Goal: Find contact information: Obtain details needed to contact an individual or organization

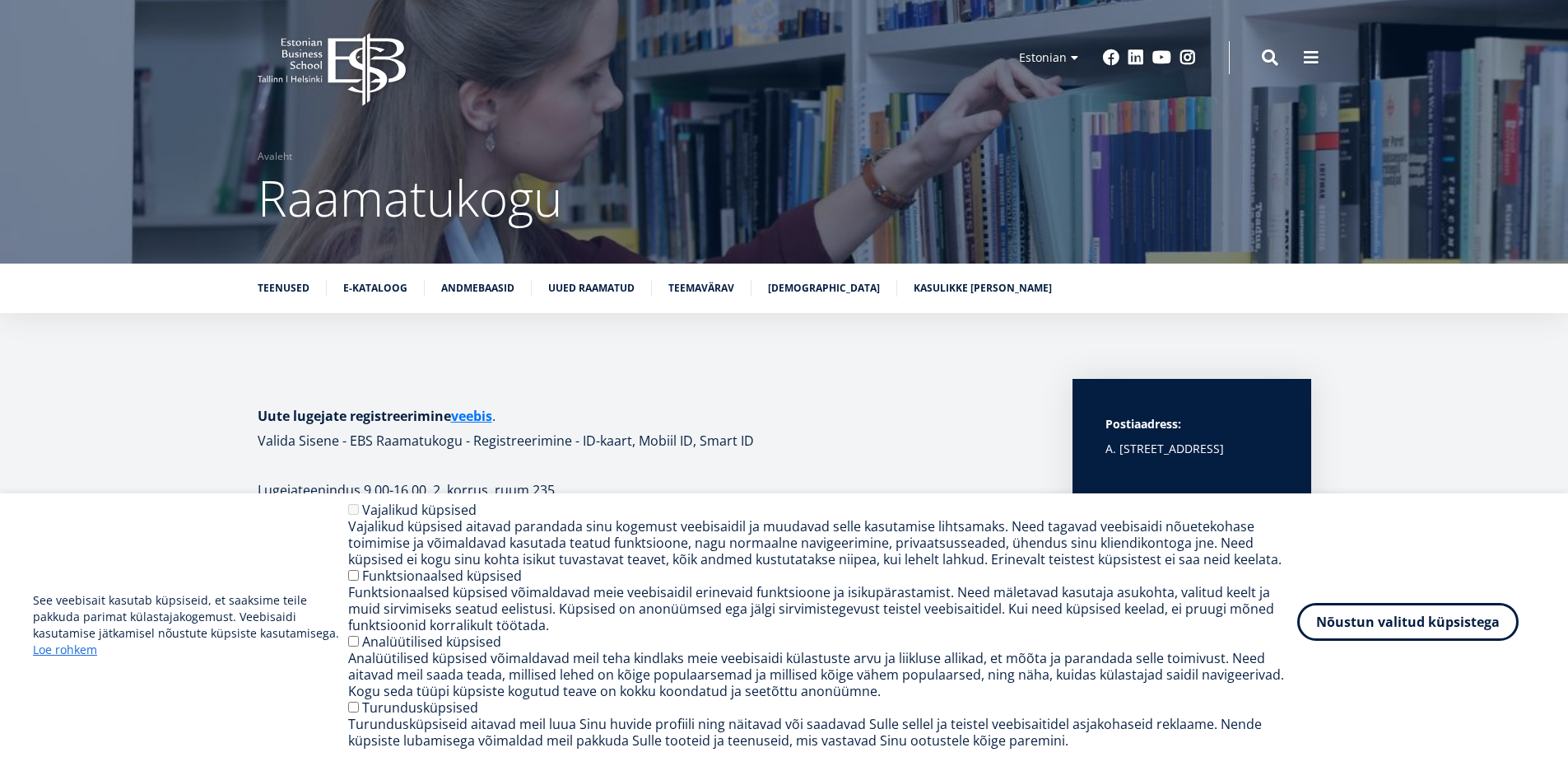
click at [1386, 625] on button "Nõustun valitud küpsistega" at bounding box center [1408, 621] width 222 height 38
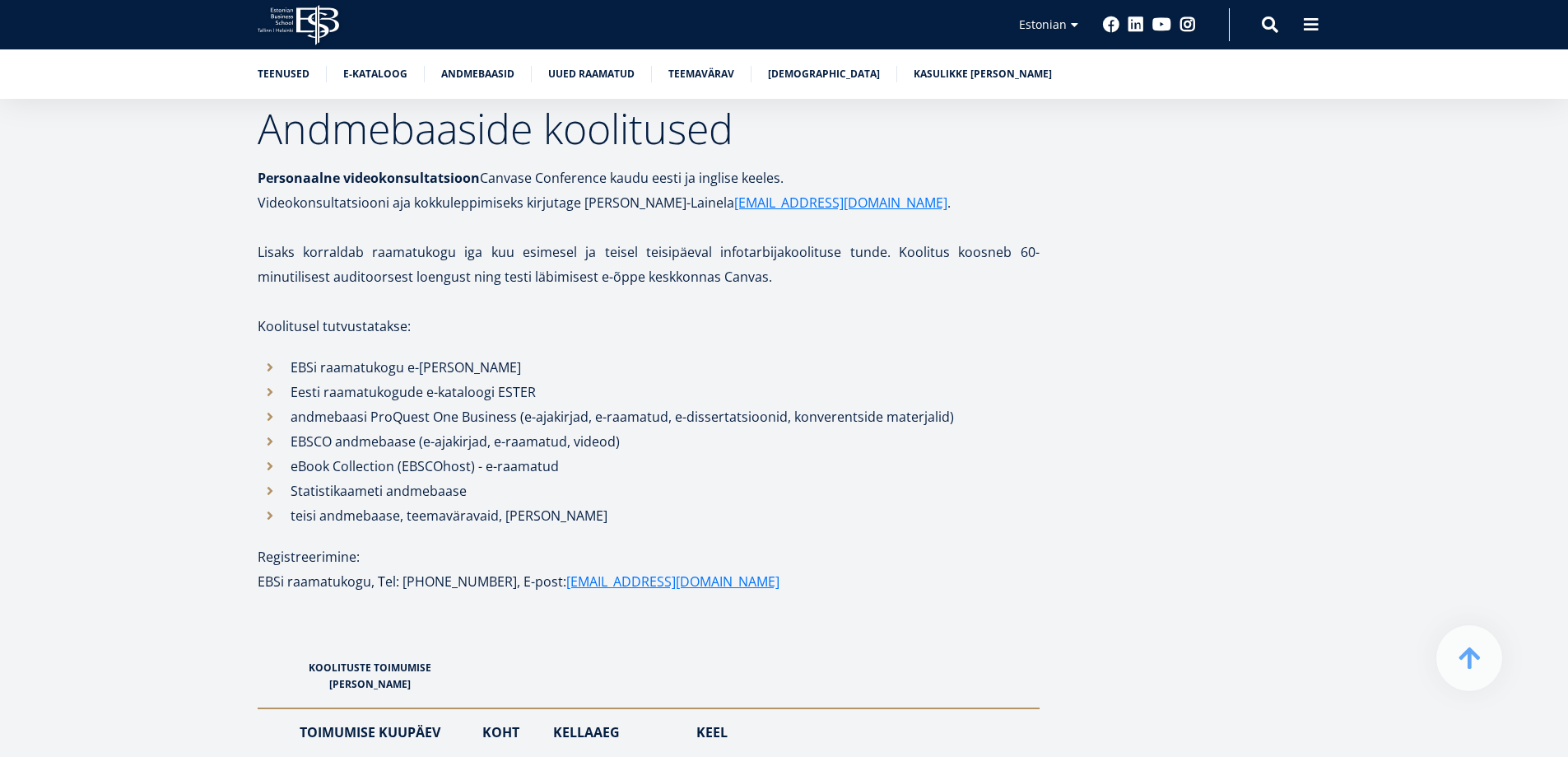
scroll to position [1647, 0]
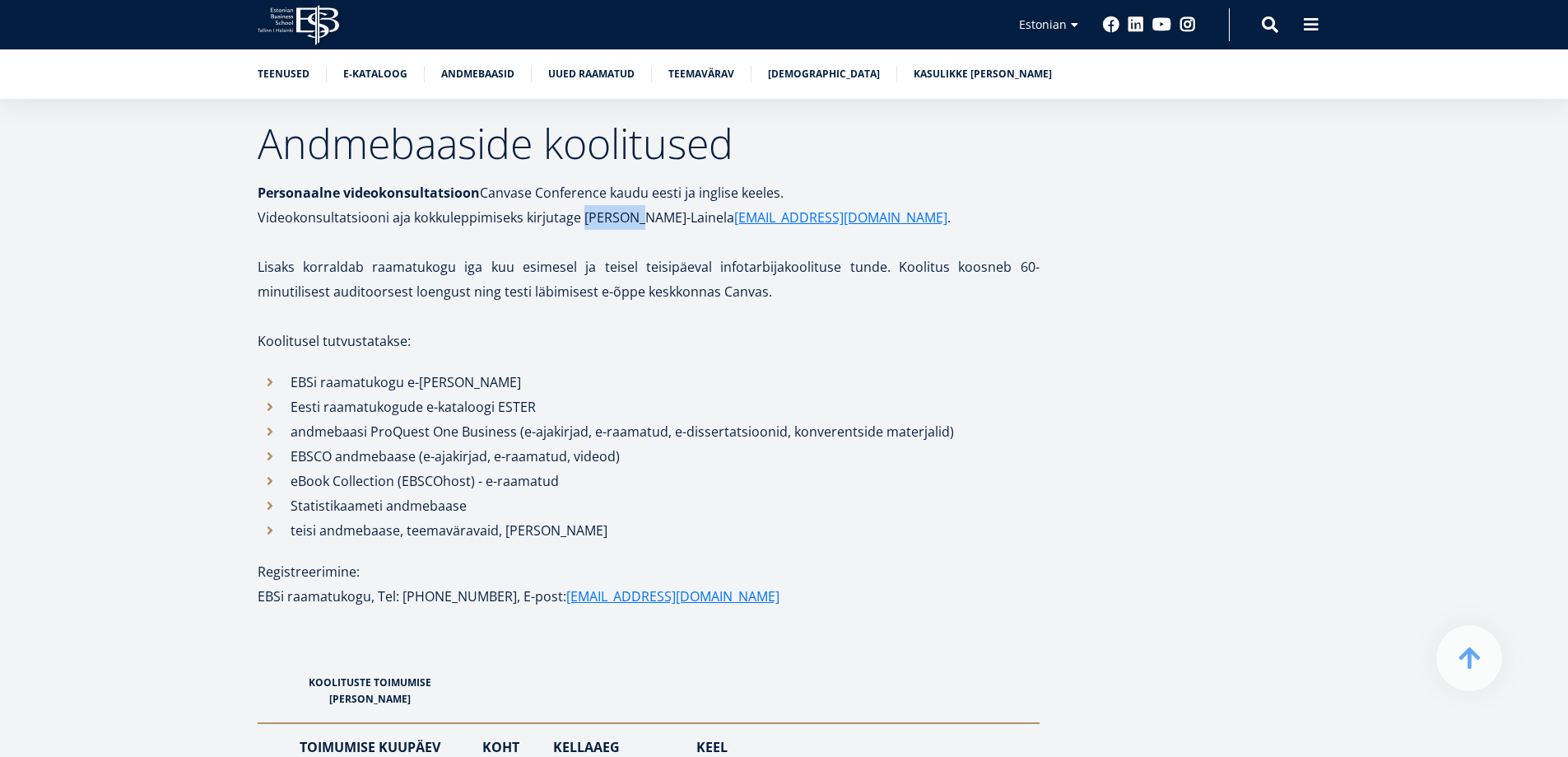
drag, startPoint x: 631, startPoint y: 219, endPoint x: 582, endPoint y: 218, distance: 49.0
click at [582, 218] on p "Videokonsultatsiooni aja kokkuleppimiseks kirjutage Eda Pihu-Lainela eda.pihu-l…" at bounding box center [648, 217] width 782 height 24
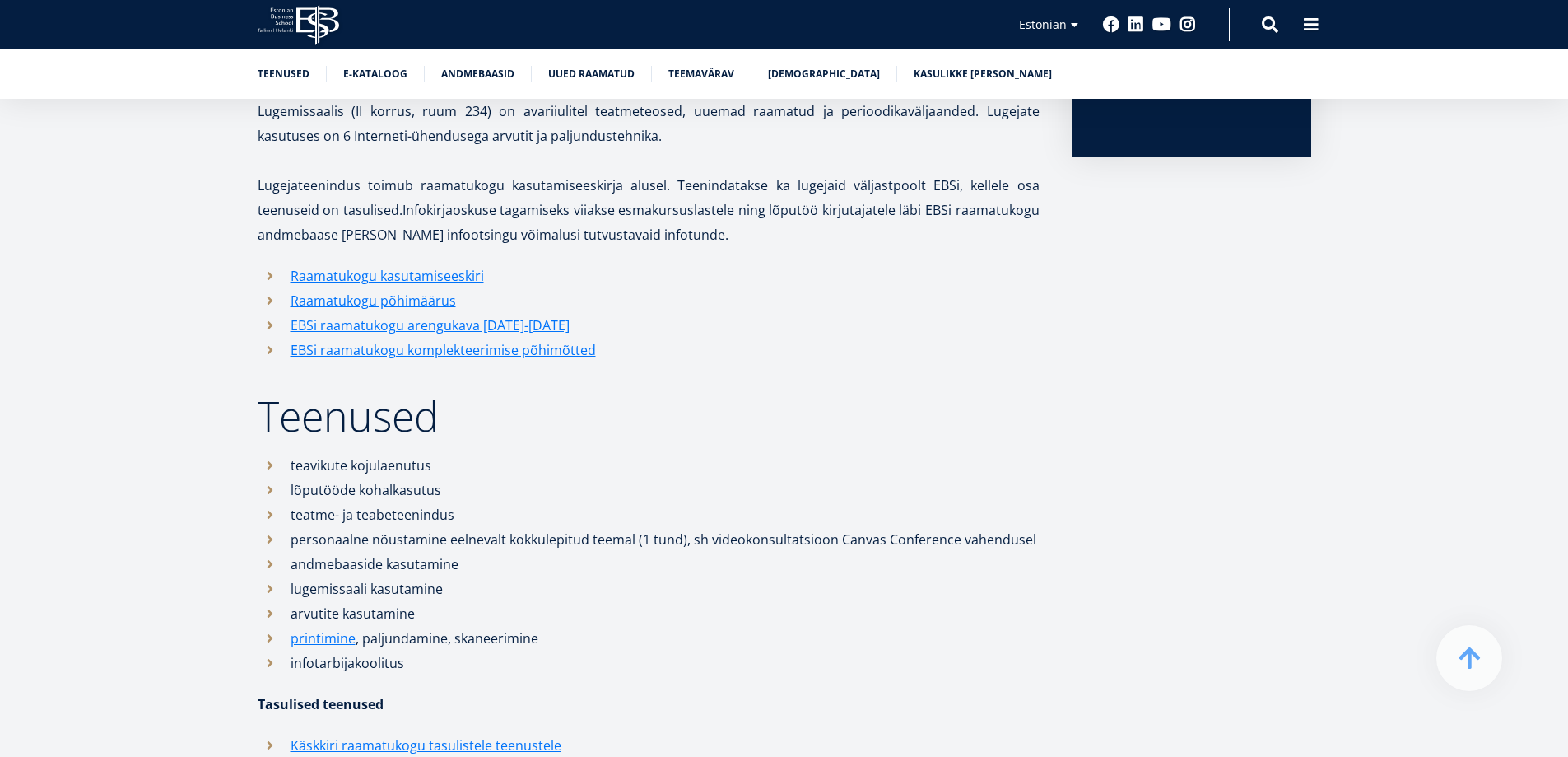
scroll to position [494, 0]
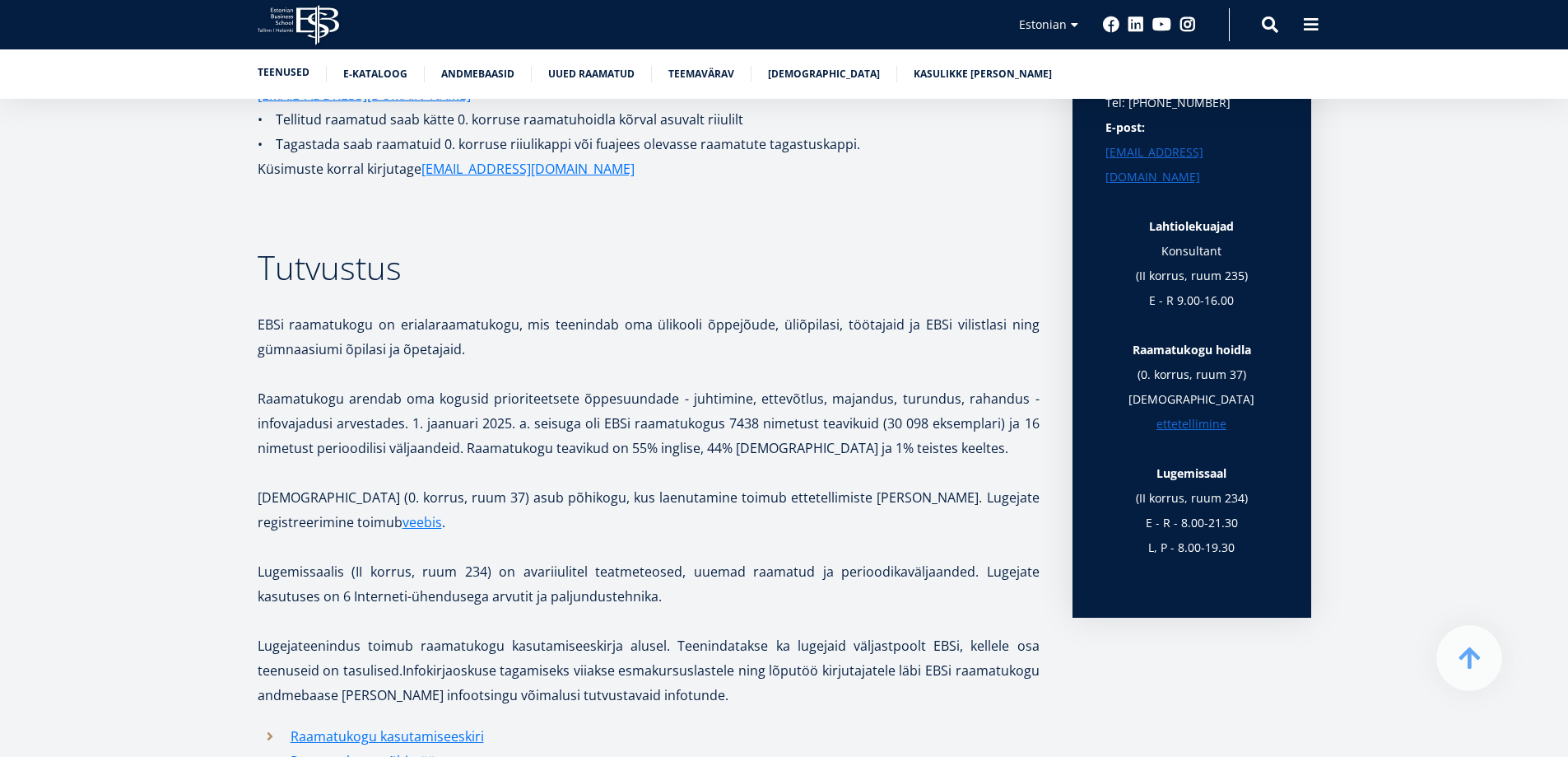
click at [277, 73] on link "Teenused" at bounding box center [283, 72] width 52 height 16
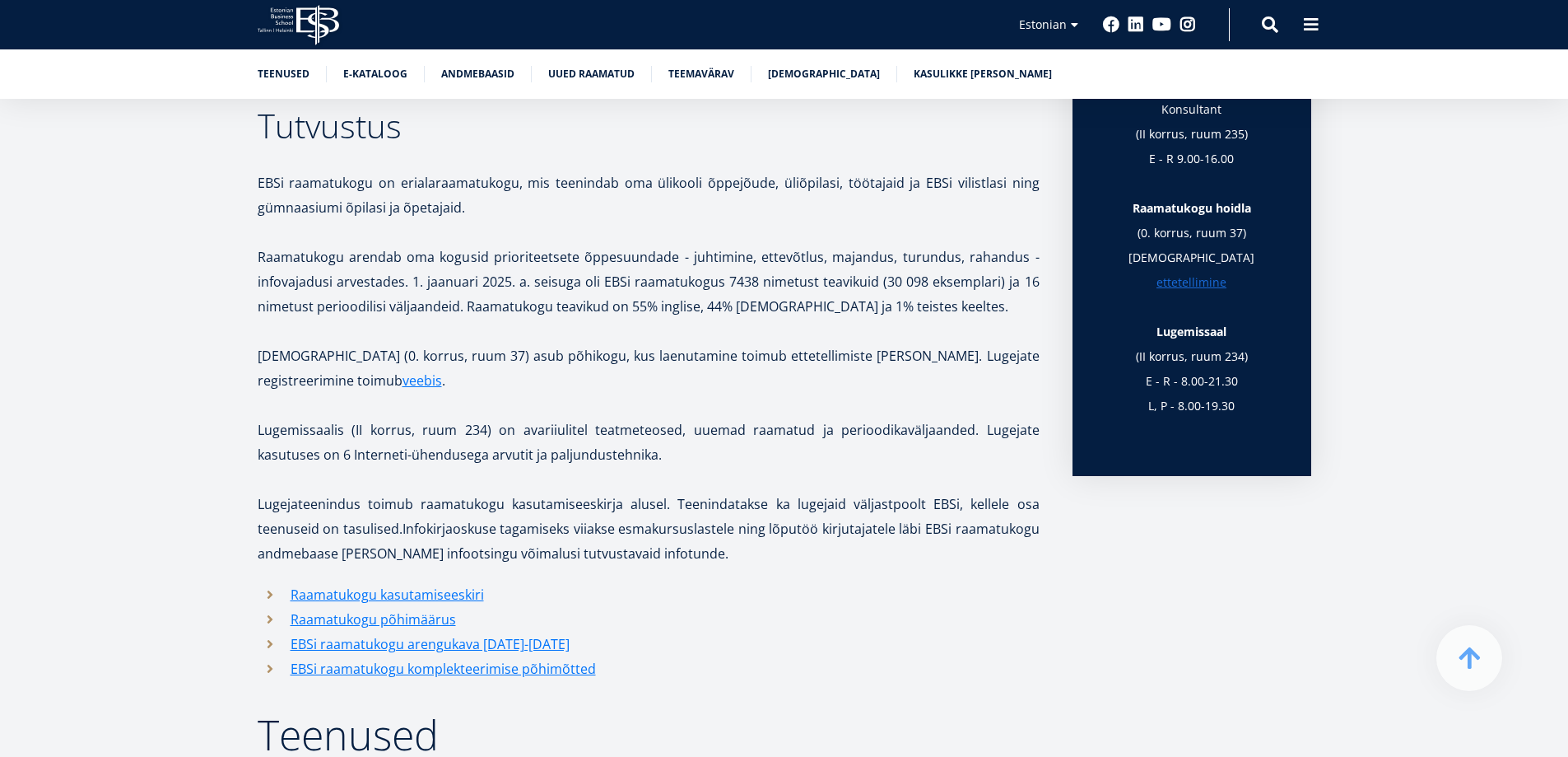
scroll to position [510, 0]
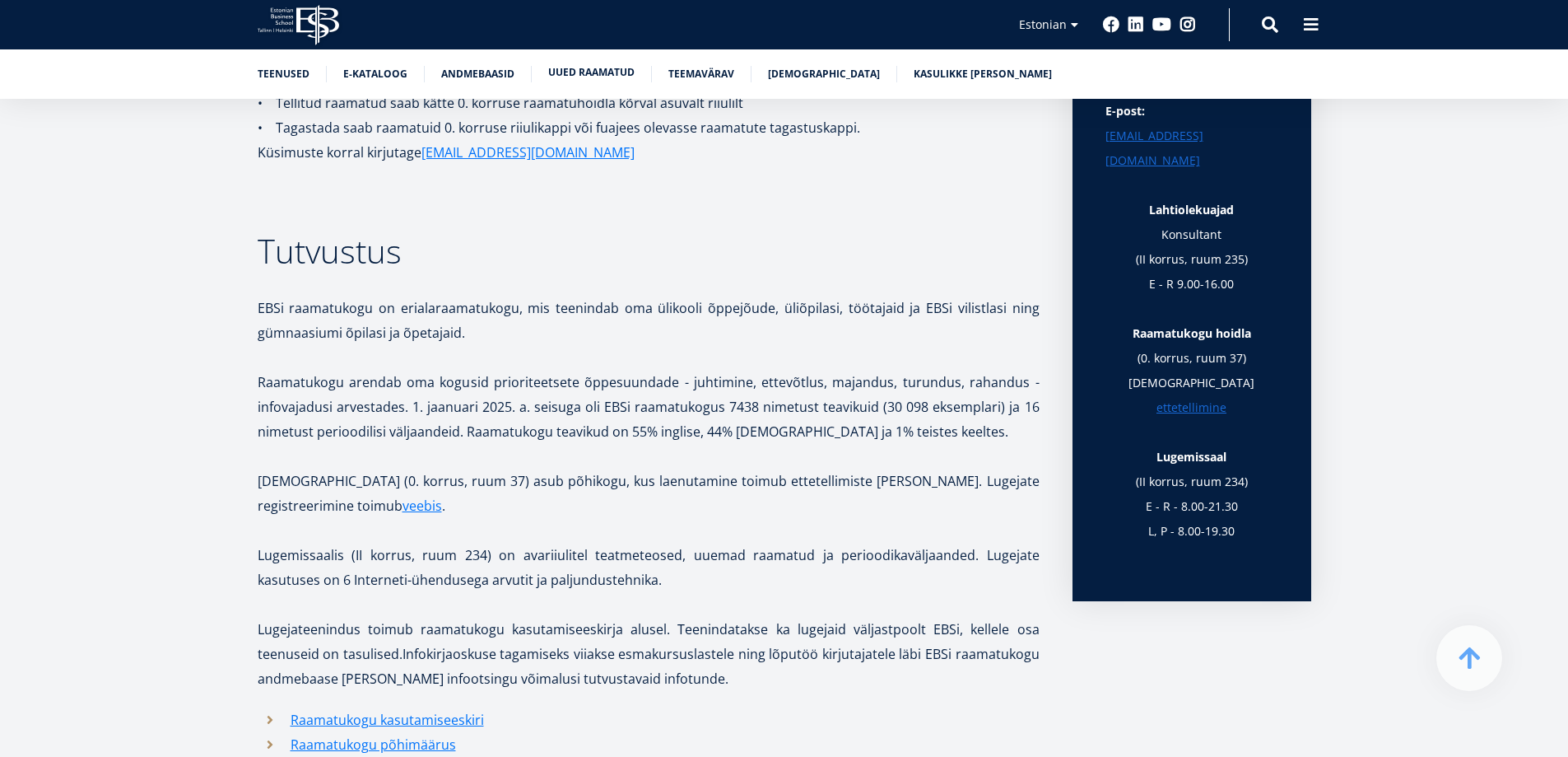
click at [568, 78] on link "Uued raamatud" at bounding box center [591, 72] width 87 height 16
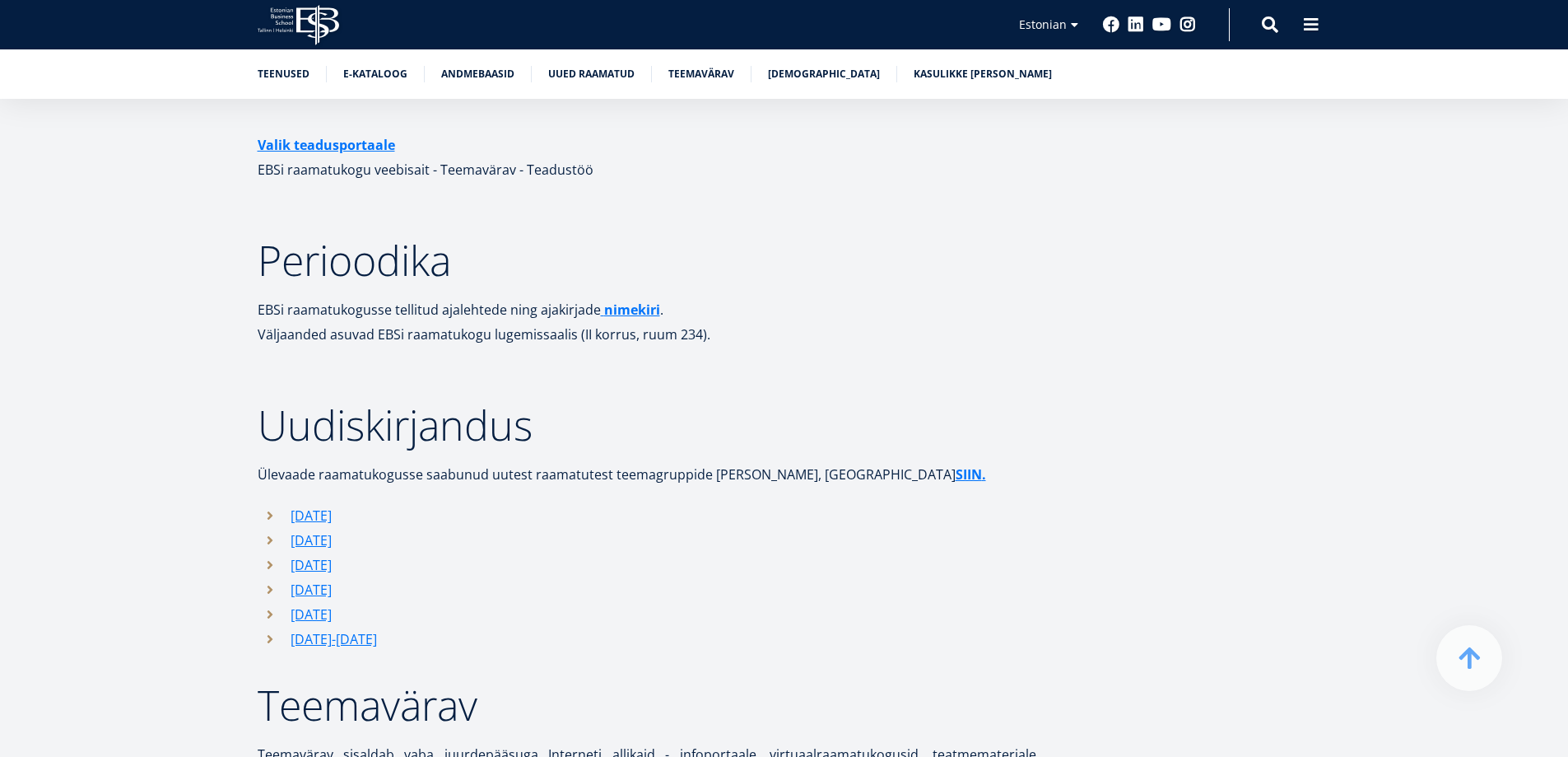
scroll to position [4758, 0]
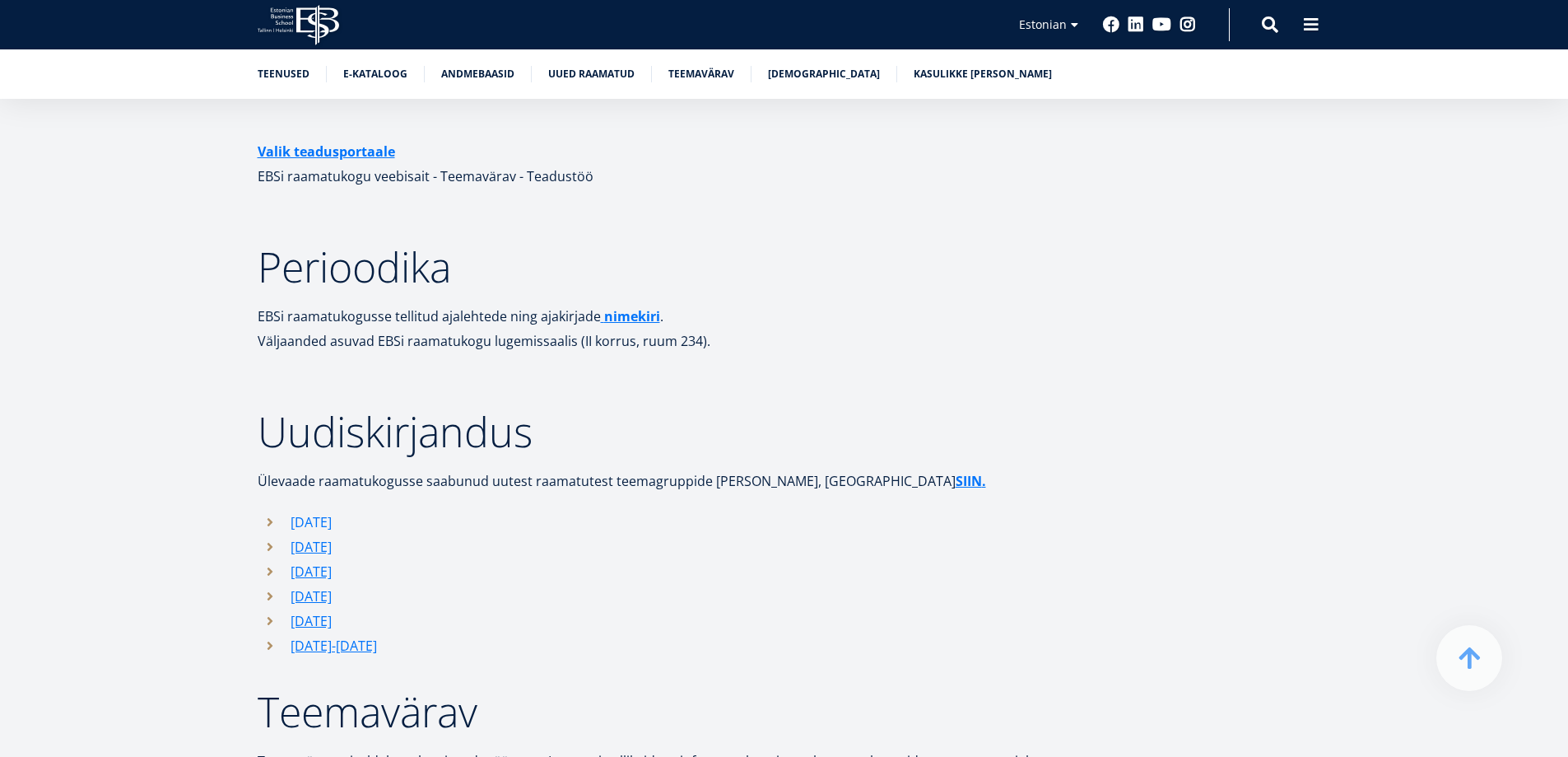
click at [314, 509] on link "Jaanuar 2025" at bounding box center [311, 521] width 42 height 24
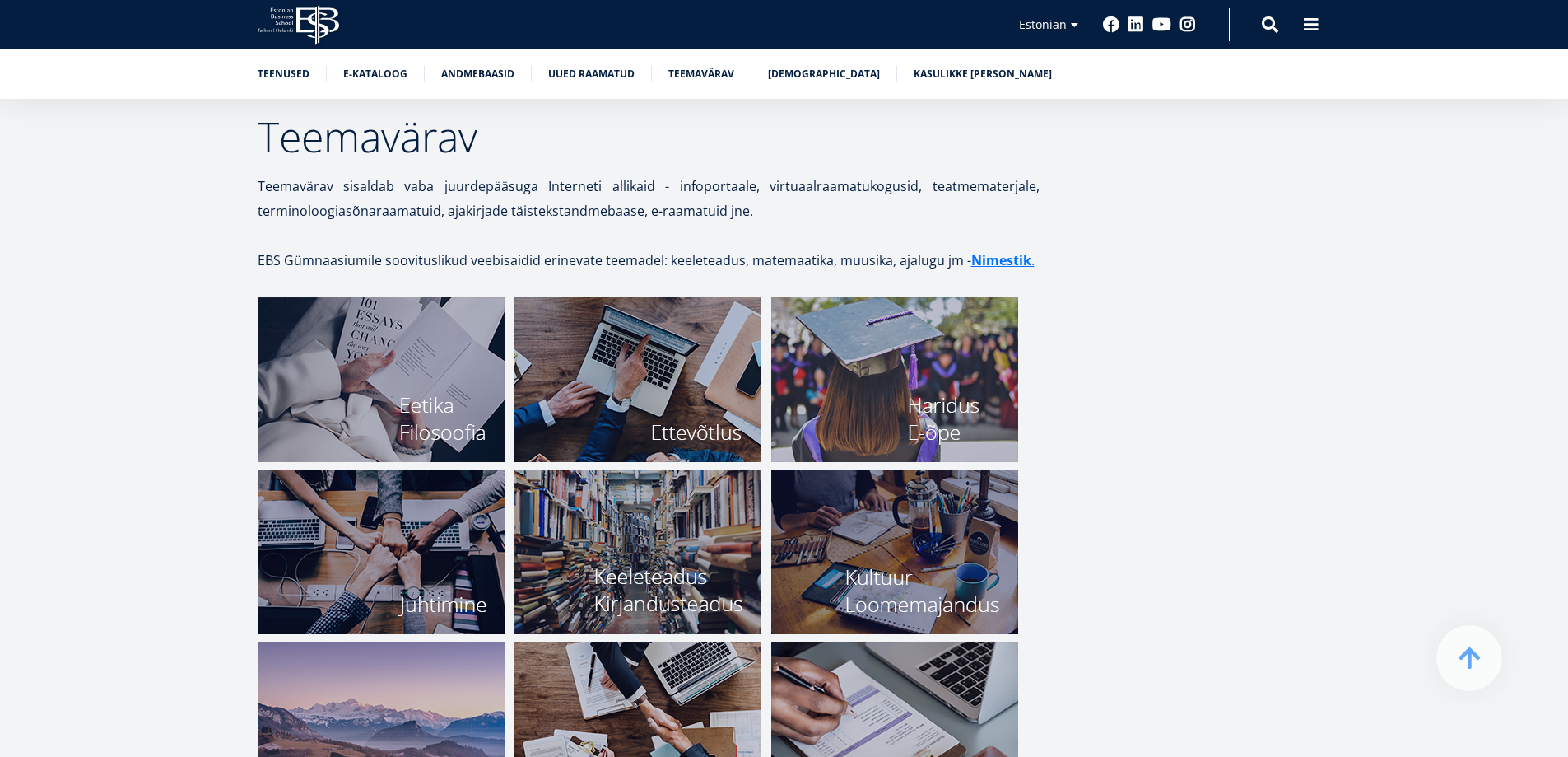
scroll to position [5417, 0]
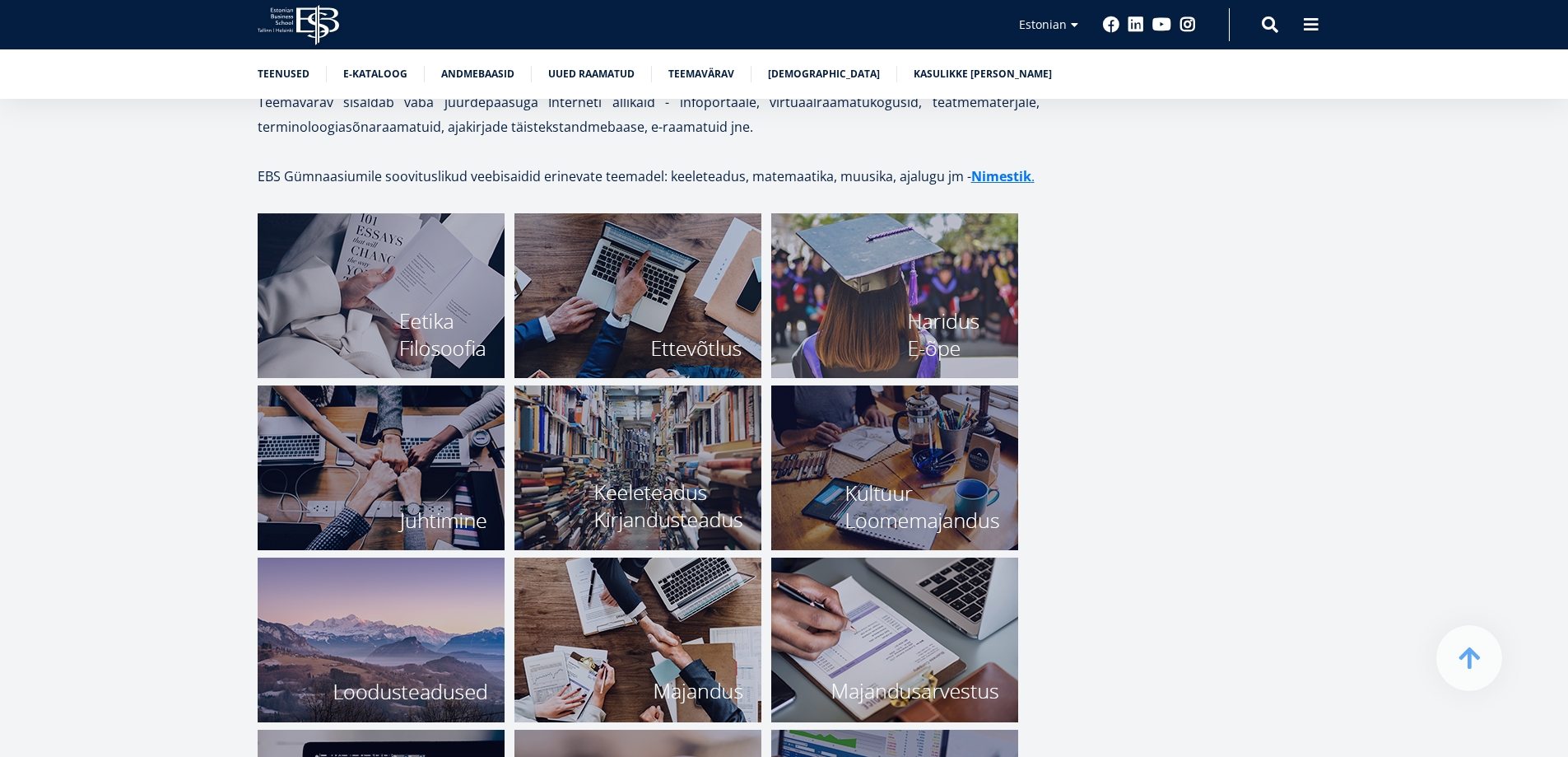
click at [381, 256] on img at bounding box center [381, 296] width 247 height 165
click at [786, 70] on link "Raamatunäitused" at bounding box center [824, 72] width 112 height 16
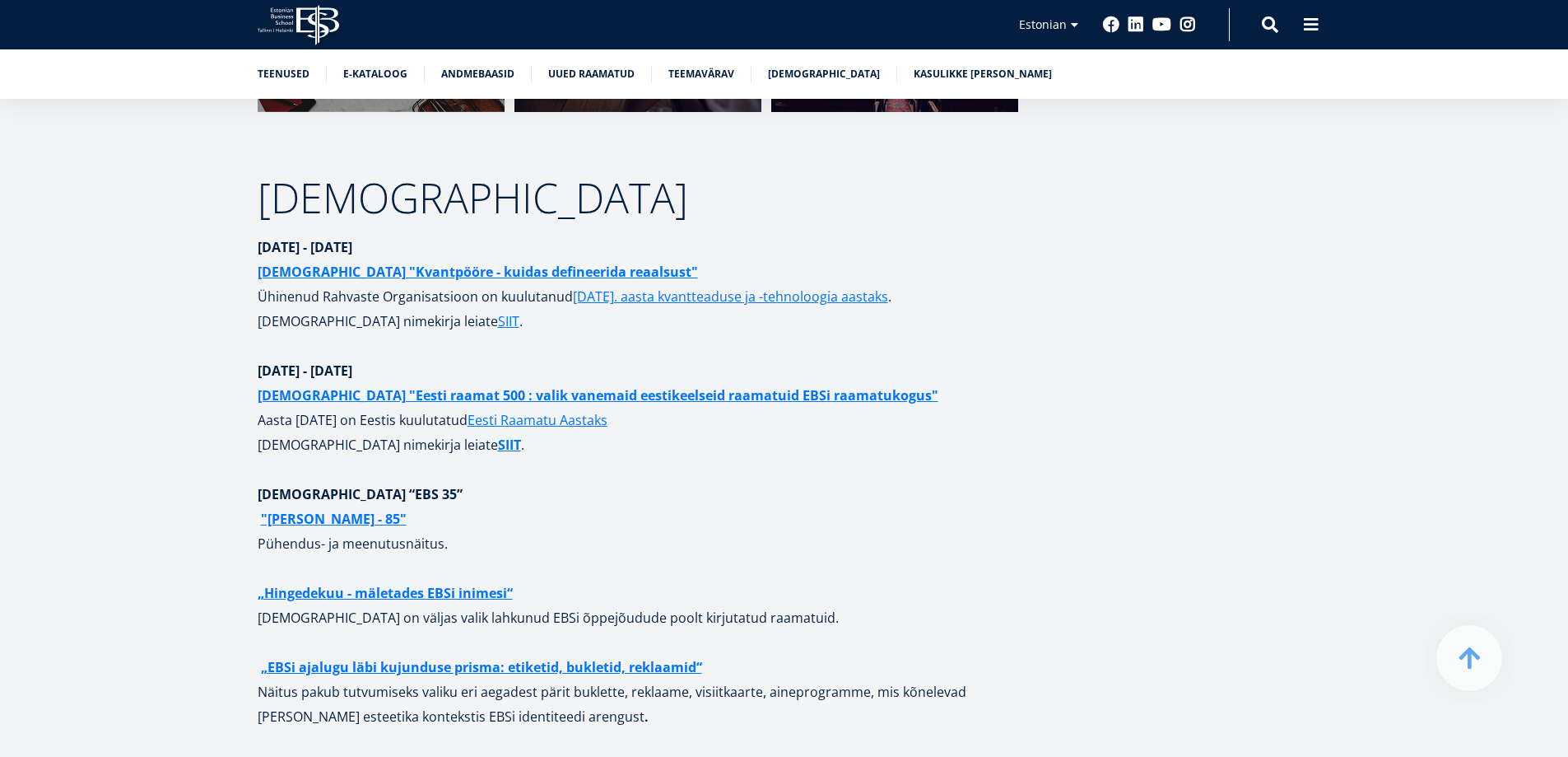
scroll to position [6236, 0]
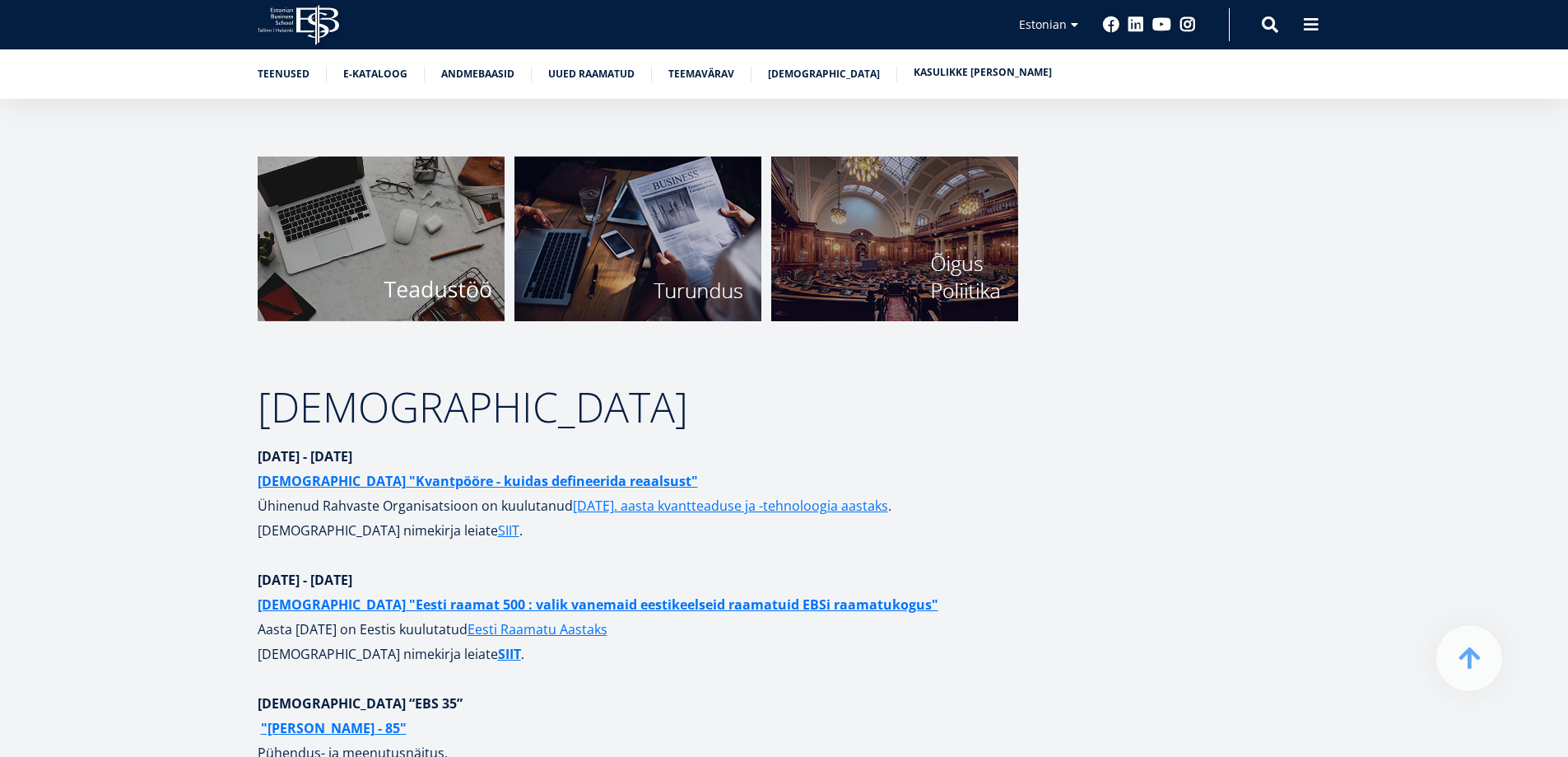
click at [940, 73] on link "Kasulikke linke" at bounding box center [982, 72] width 138 height 16
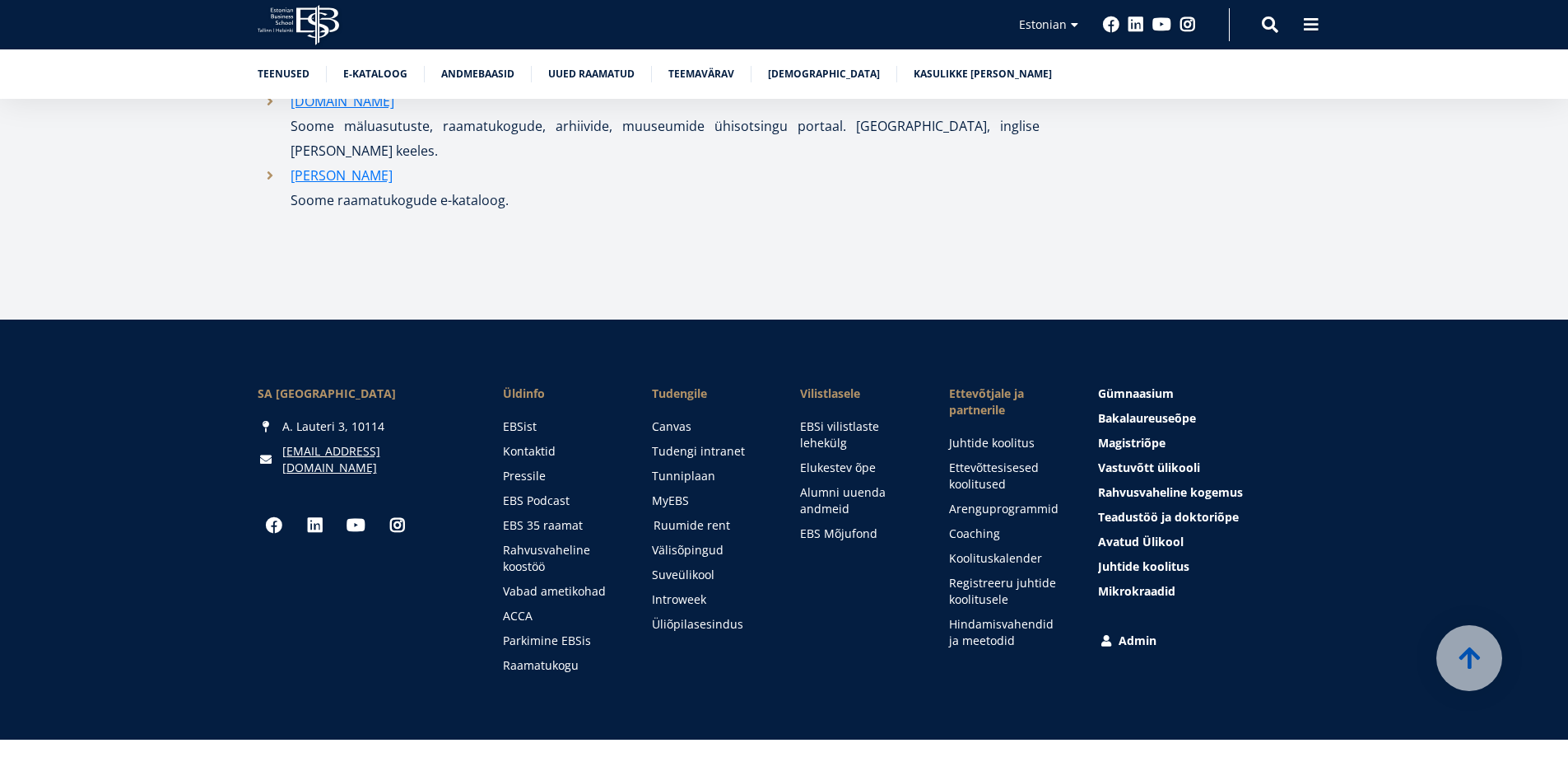
scroll to position [8549, 0]
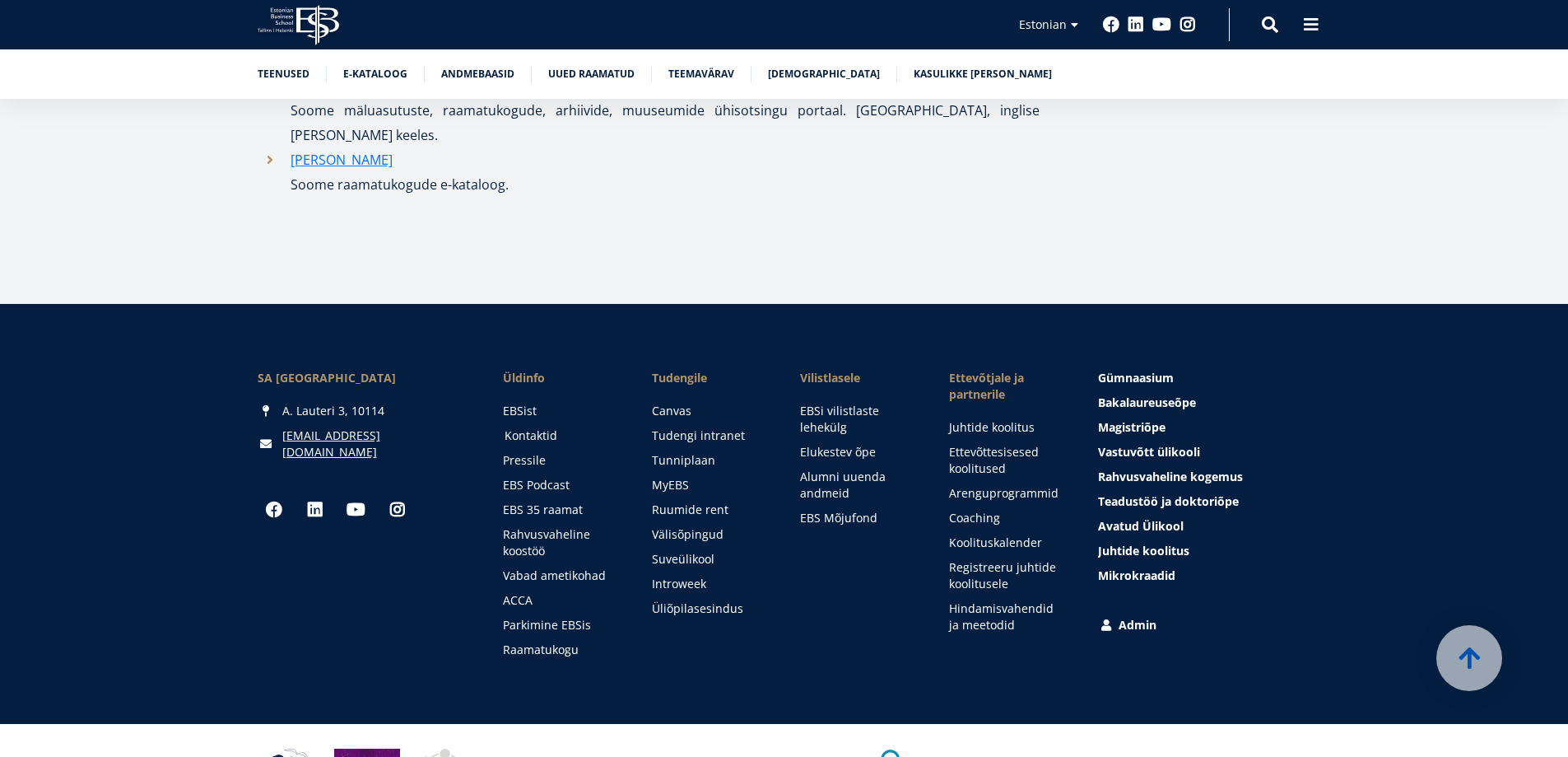
click at [534, 427] on link "Kontaktid" at bounding box center [562, 435] width 116 height 16
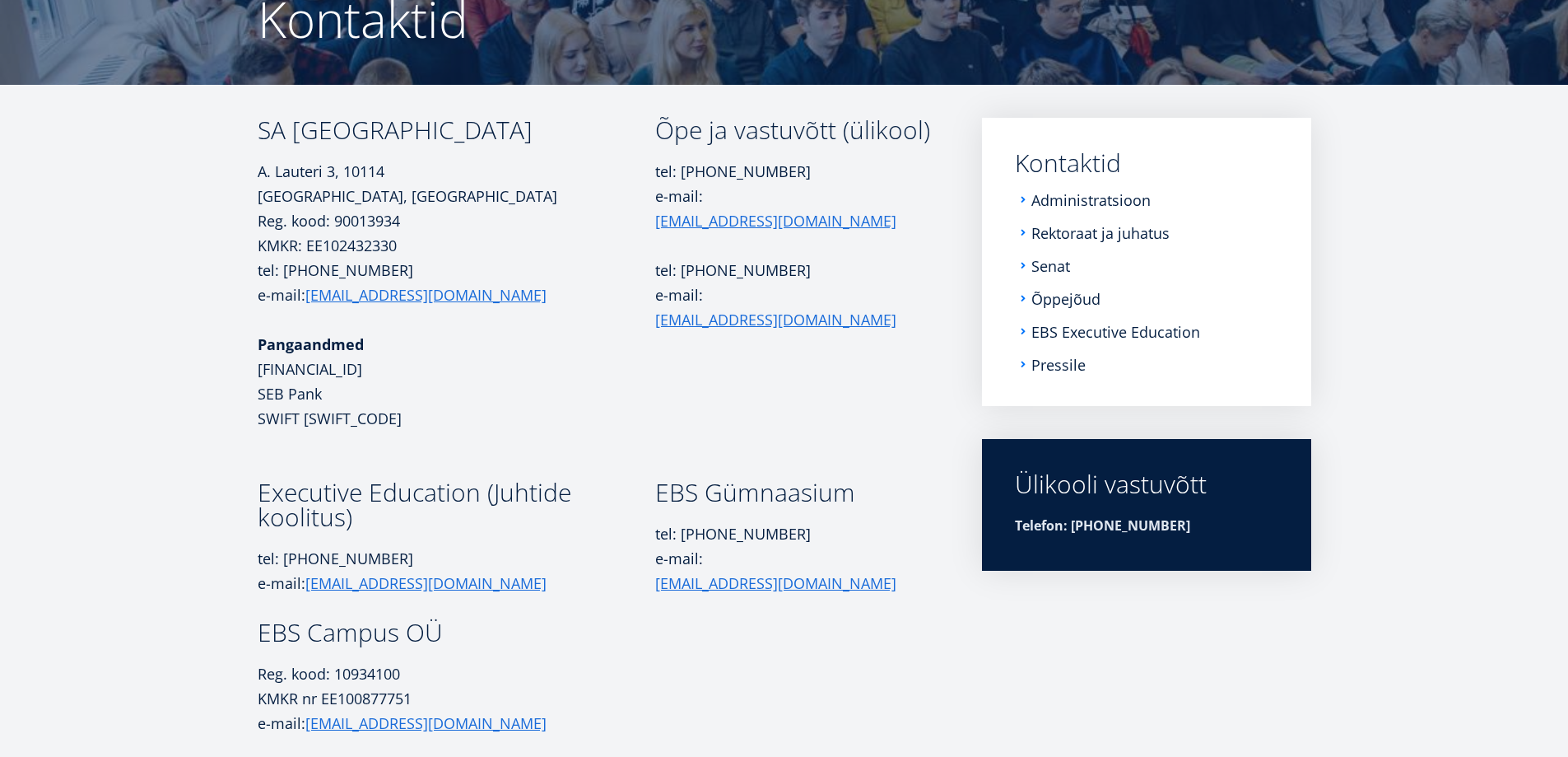
scroll to position [247, 0]
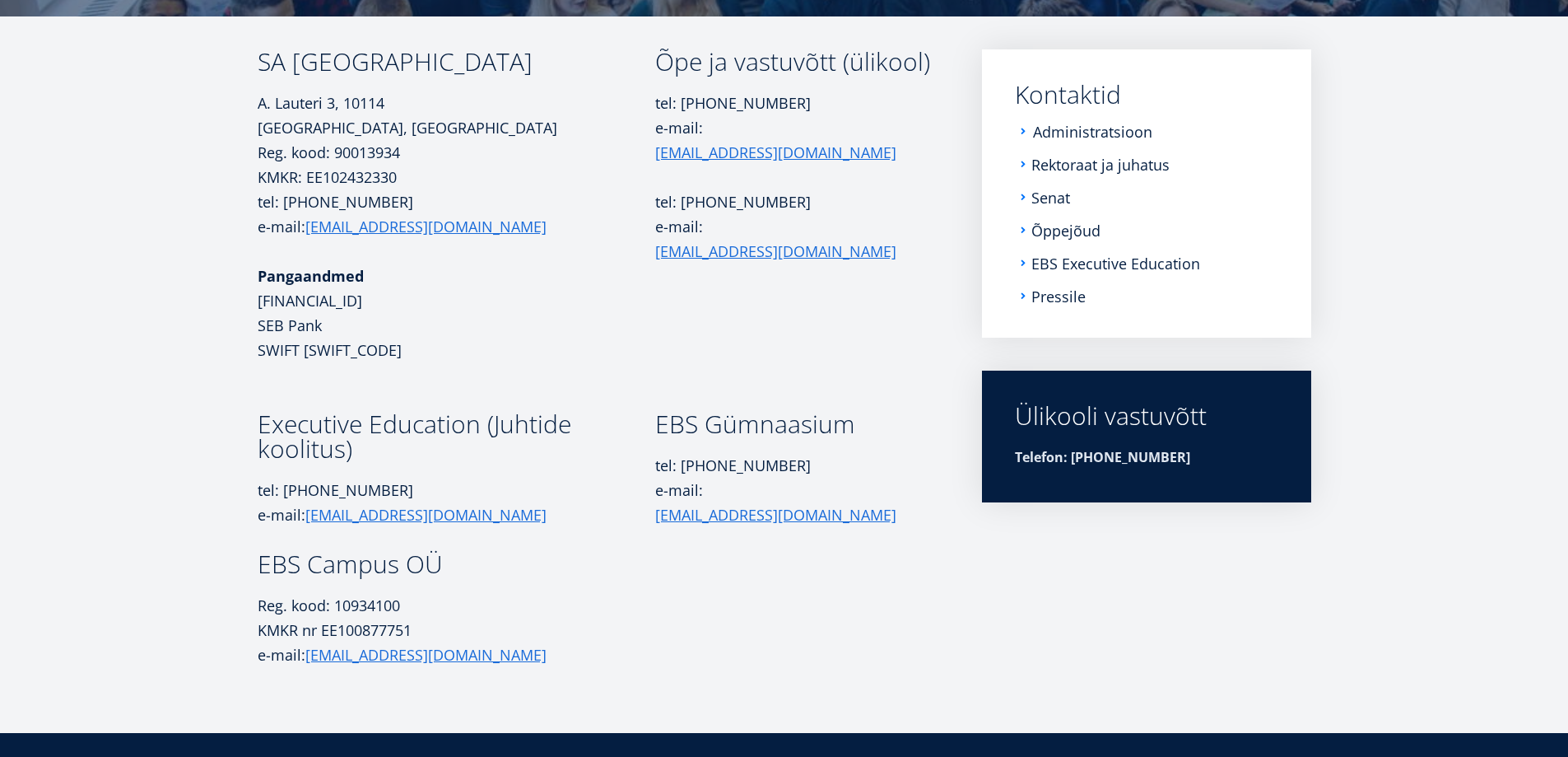
click at [1083, 134] on link "Administratsioon" at bounding box center [1092, 132] width 119 height 16
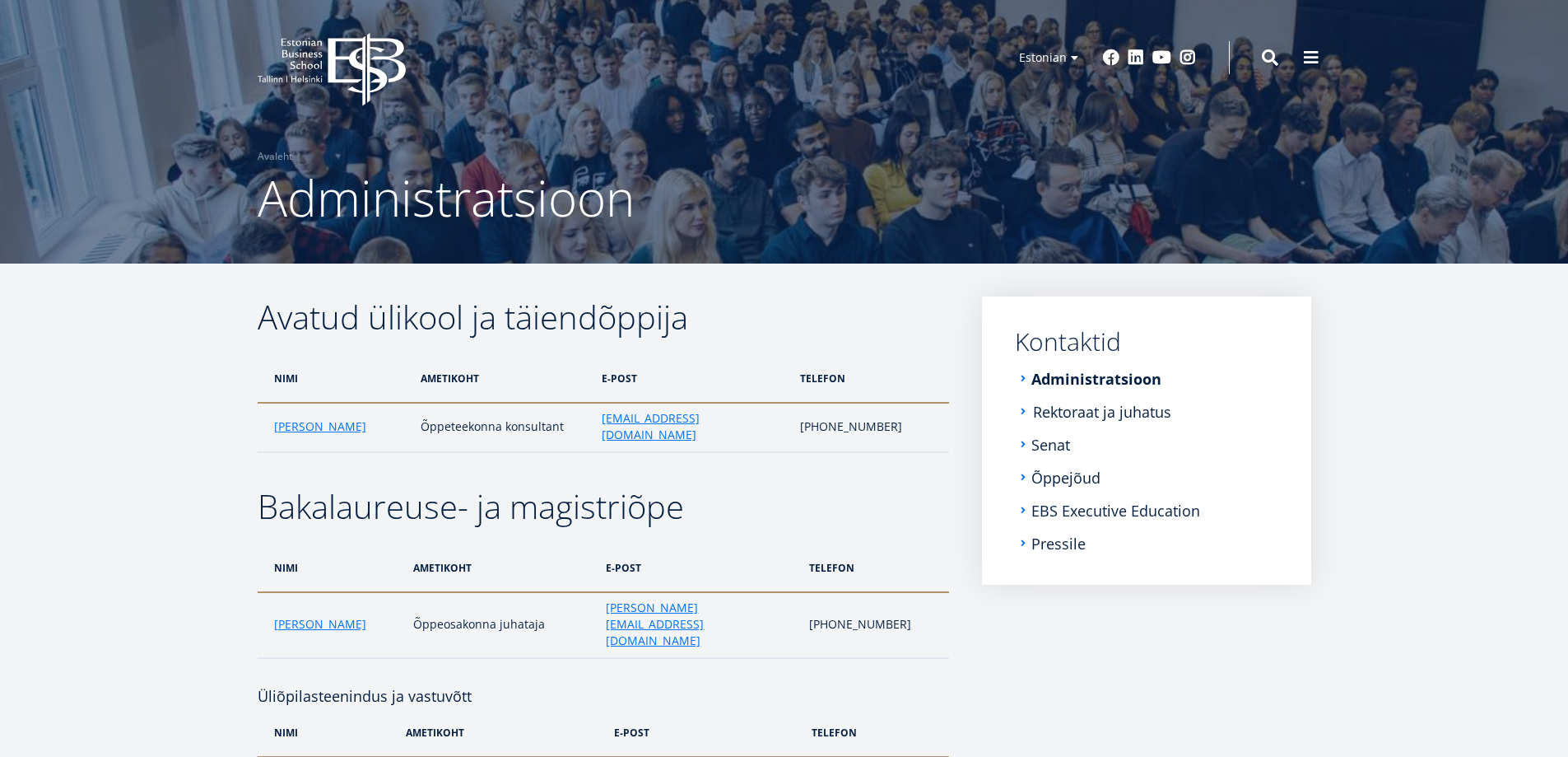
click at [1106, 415] on link "Rektoraat ja juhatus" at bounding box center [1101, 412] width 138 height 16
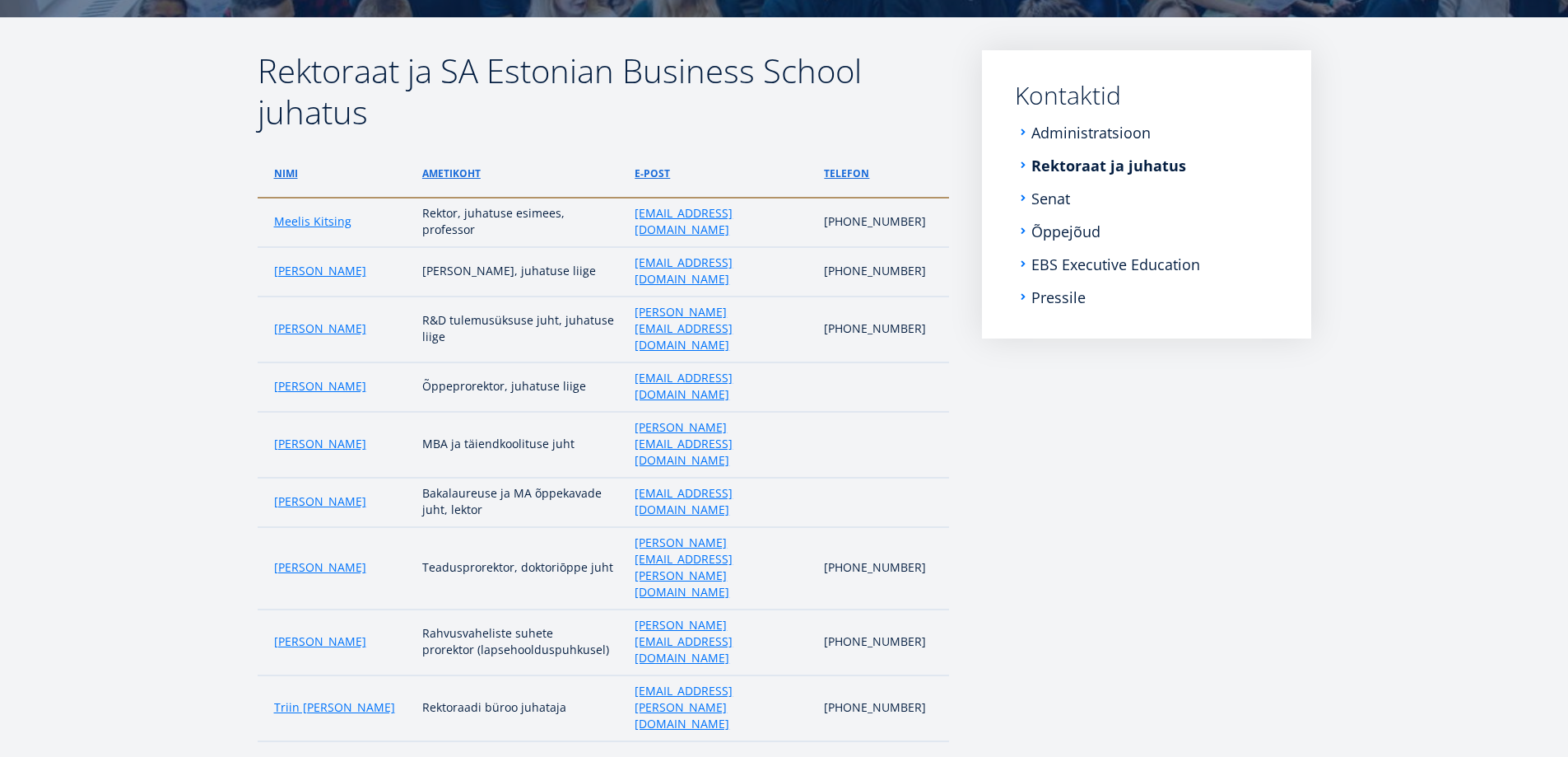
scroll to position [247, 0]
